Goal: Task Accomplishment & Management: Use online tool/utility

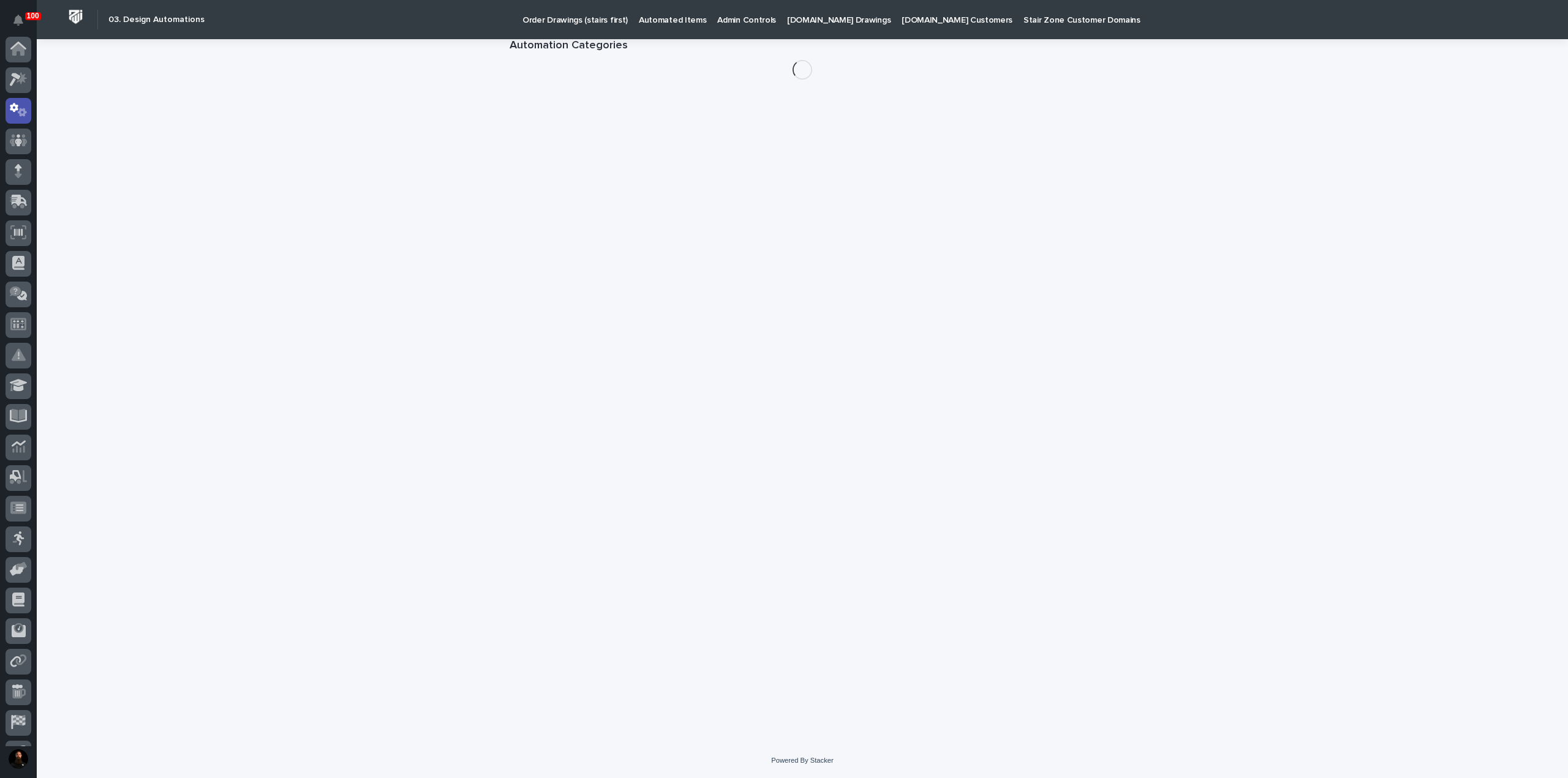
scroll to position [61, 0]
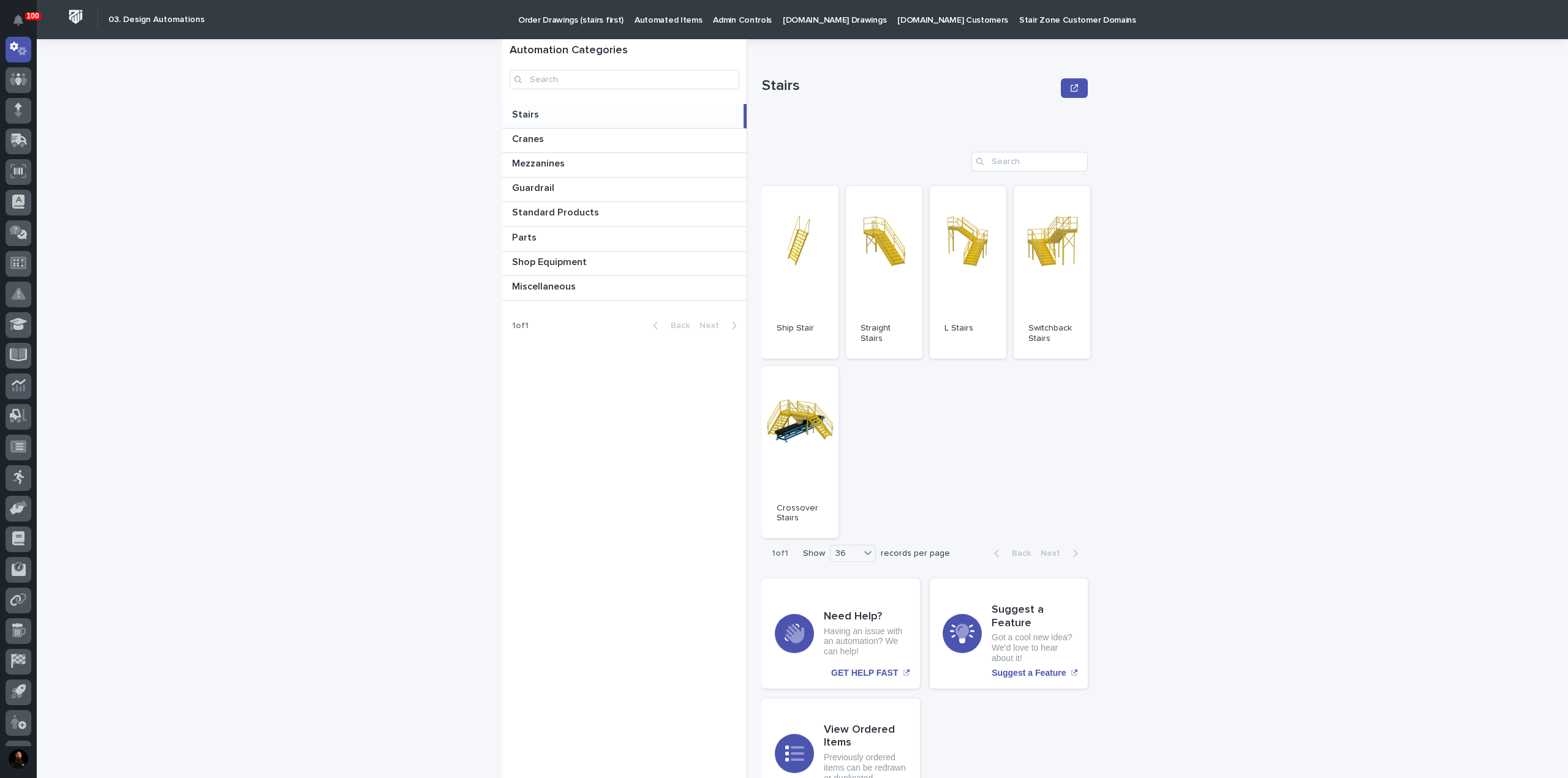
click at [580, 117] on p at bounding box center [625, 115] width 227 height 12
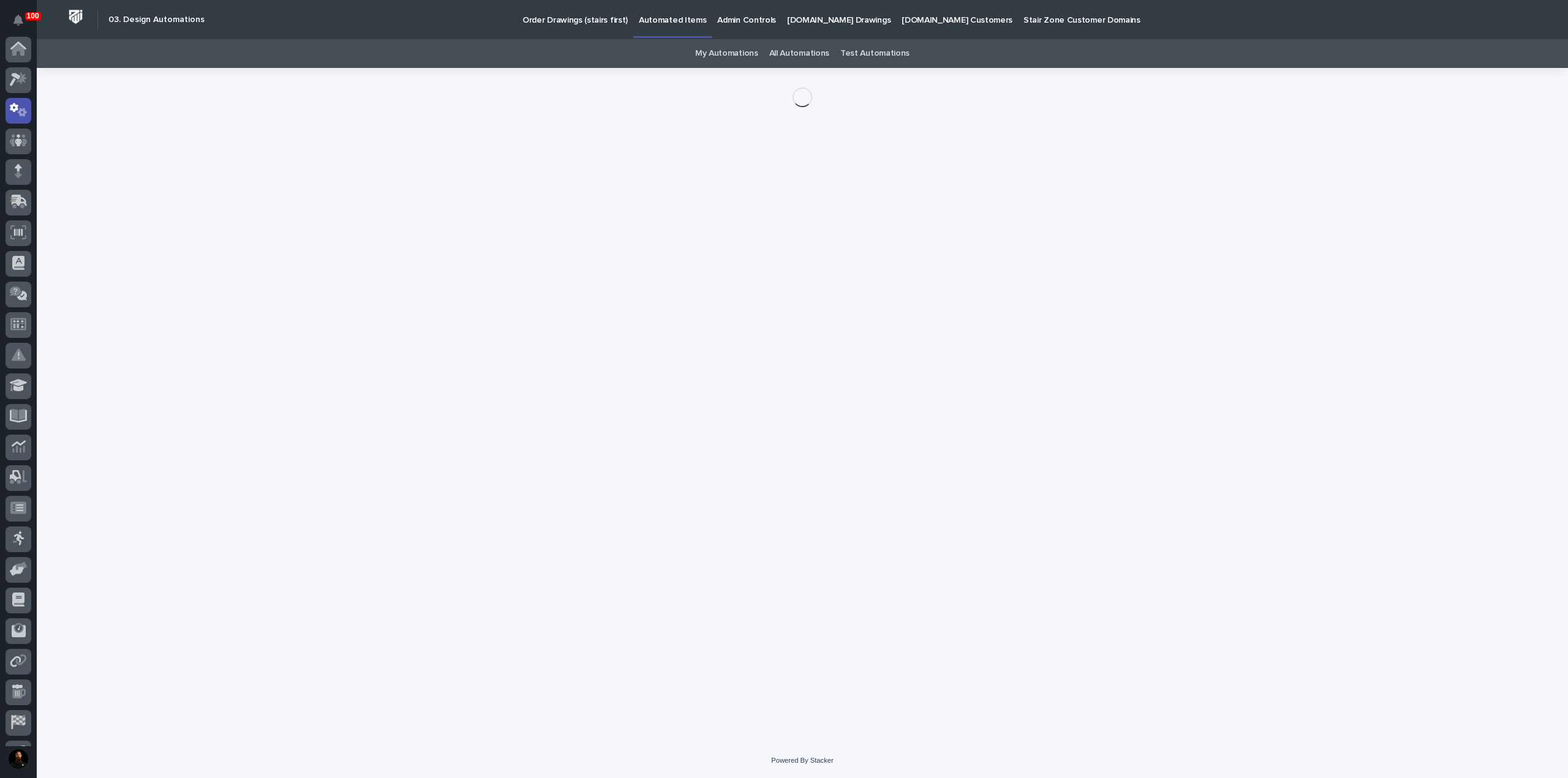
scroll to position [61, 0]
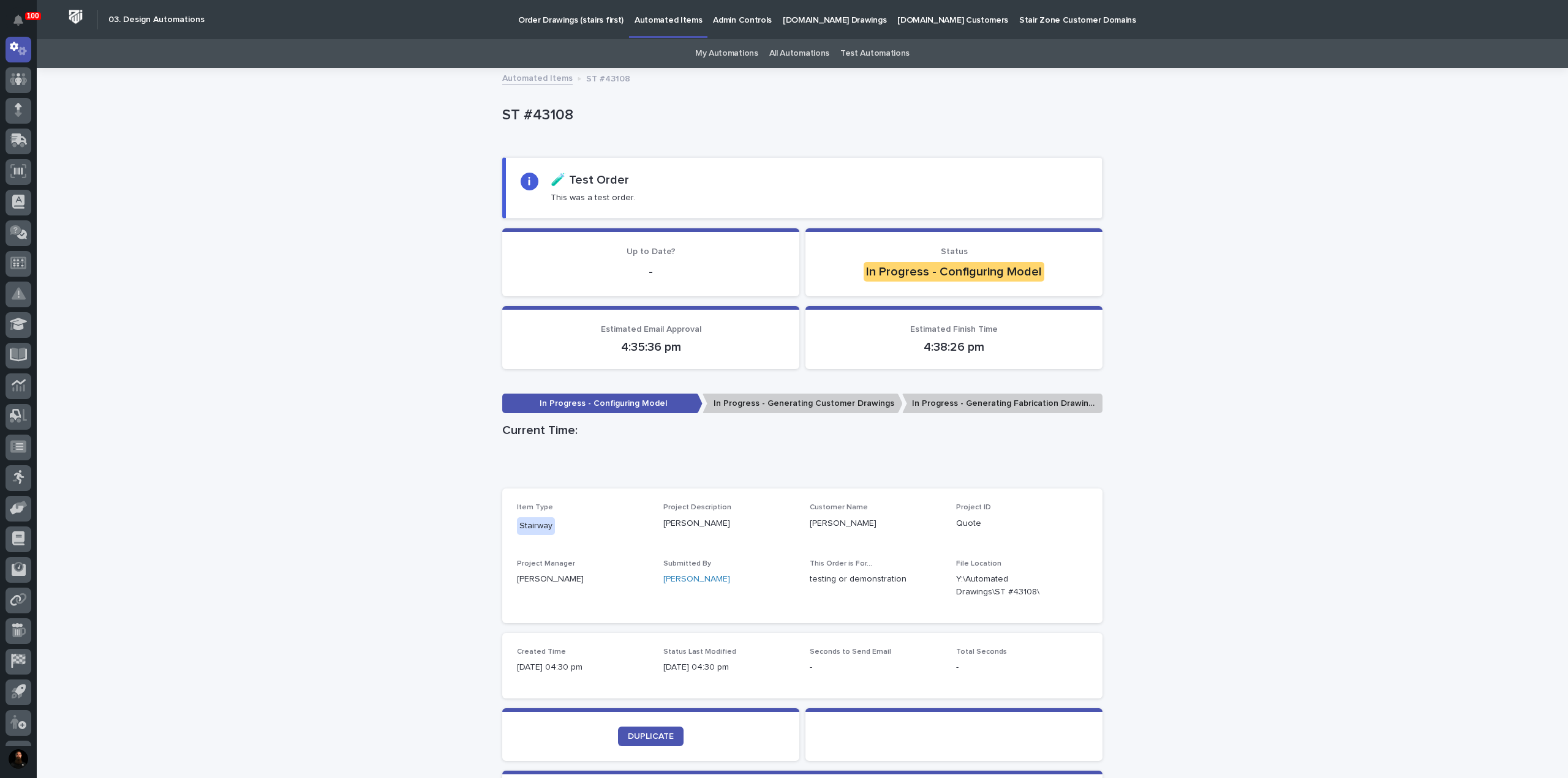
click at [355, 279] on div "Loading... Saving… Loading... Saving… ST #43108 ST #43108 Sorry, there was an e…" at bounding box center [801, 486] width 1531 height 835
click at [1070, 587] on icon "button" at bounding box center [1073, 585] width 10 height 10
click at [659, 739] on span "DUPLICATE" at bounding box center [651, 736] width 46 height 9
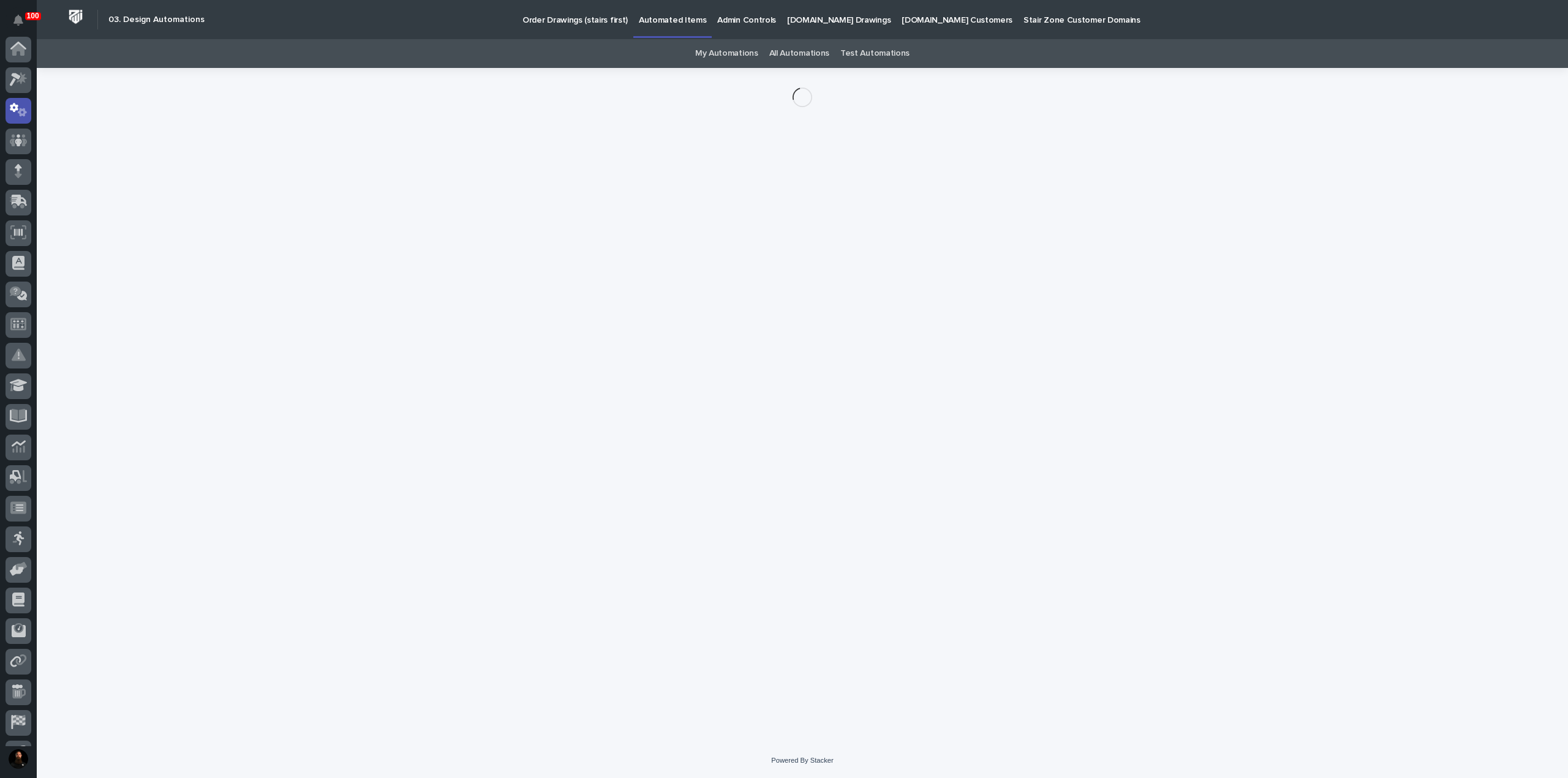
scroll to position [61, 0]
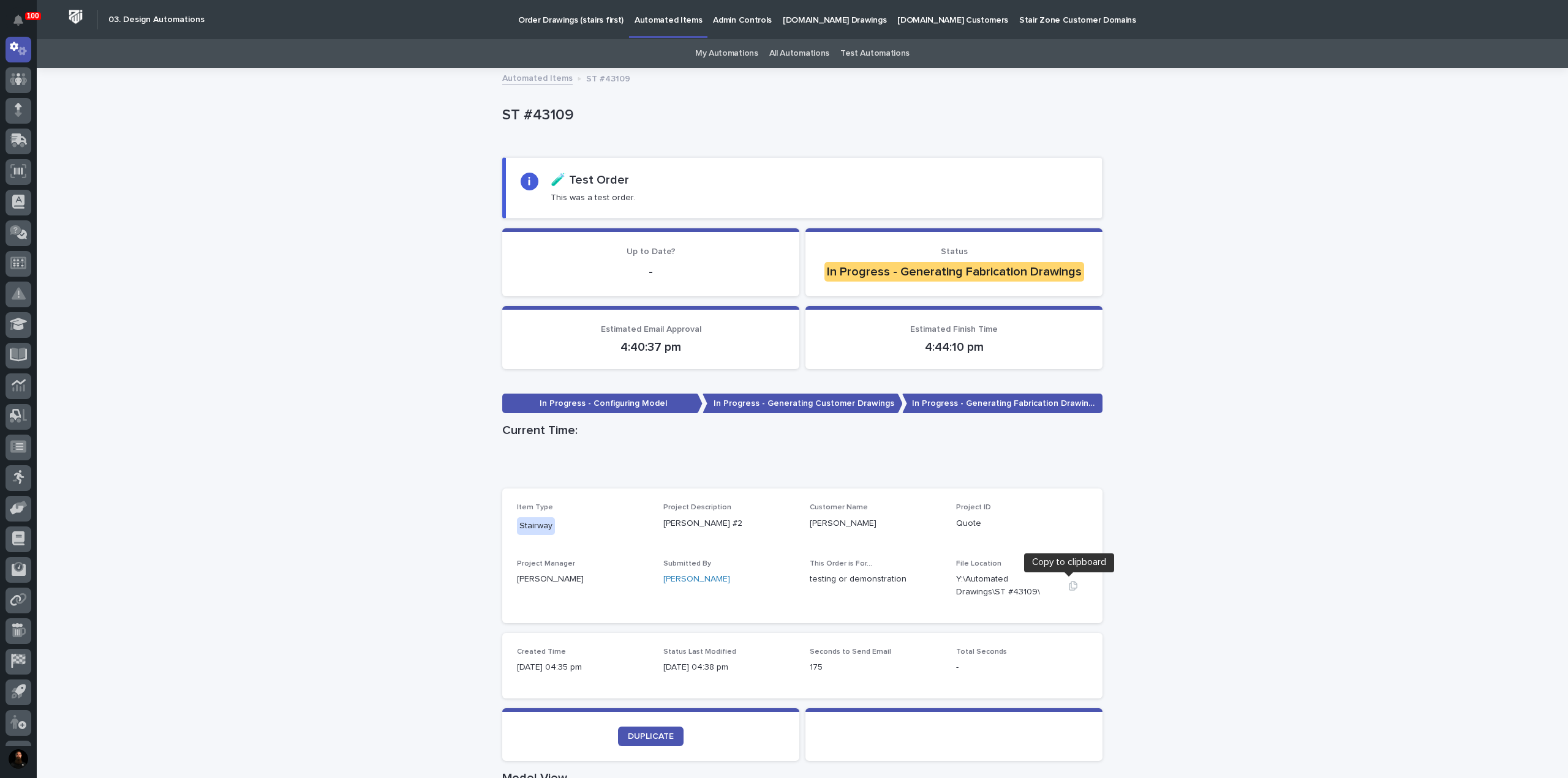
click at [1068, 587] on icon "button" at bounding box center [1073, 585] width 10 height 10
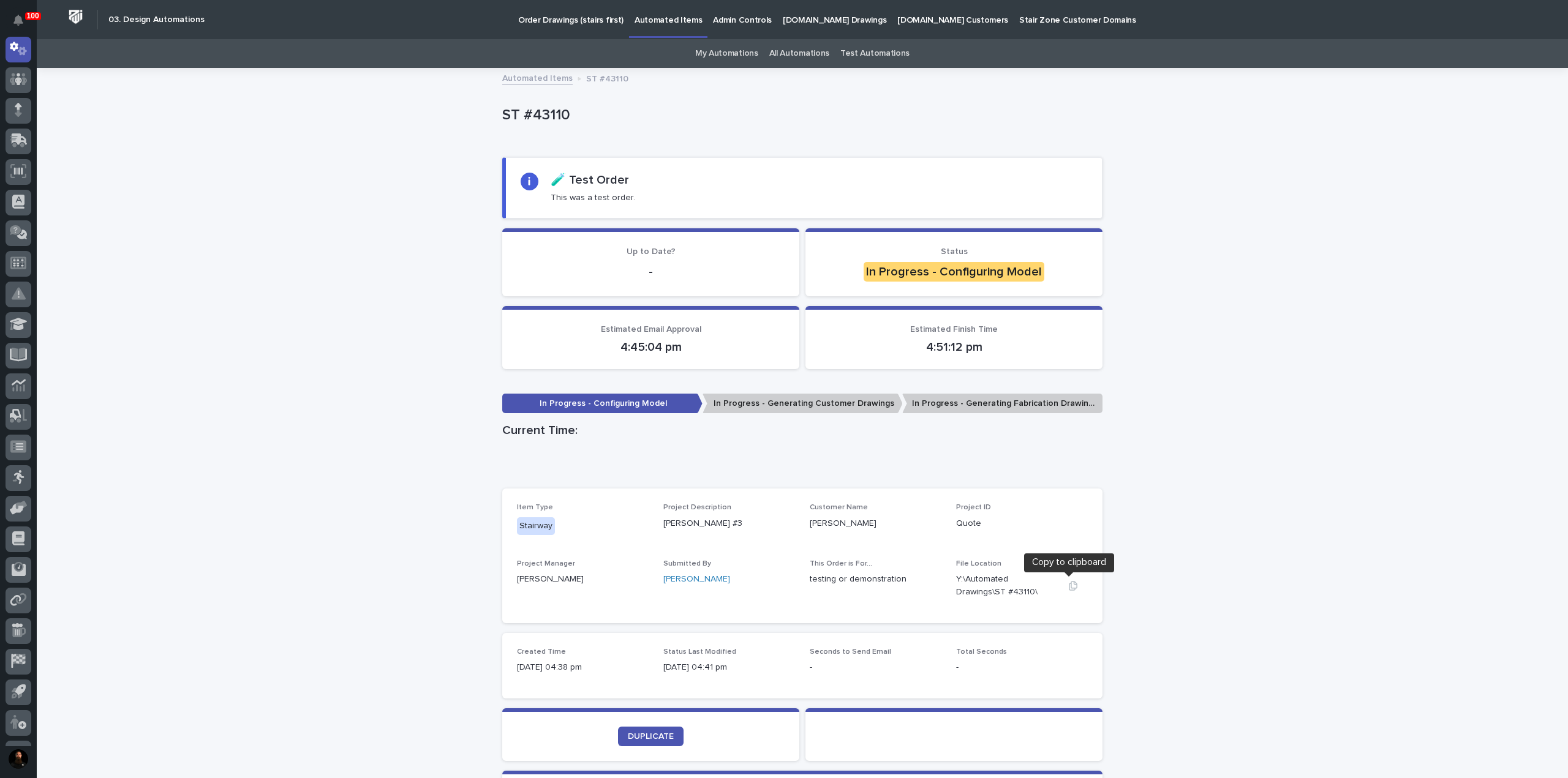
drag, startPoint x: 1068, startPoint y: 586, endPoint x: 1078, endPoint y: 588, distance: 10.2
click at [1068, 586] on icon "button" at bounding box center [1073, 585] width 10 height 10
click at [1068, 584] on icon "button" at bounding box center [1073, 585] width 10 height 10
